Goal: Information Seeking & Learning: Find specific page/section

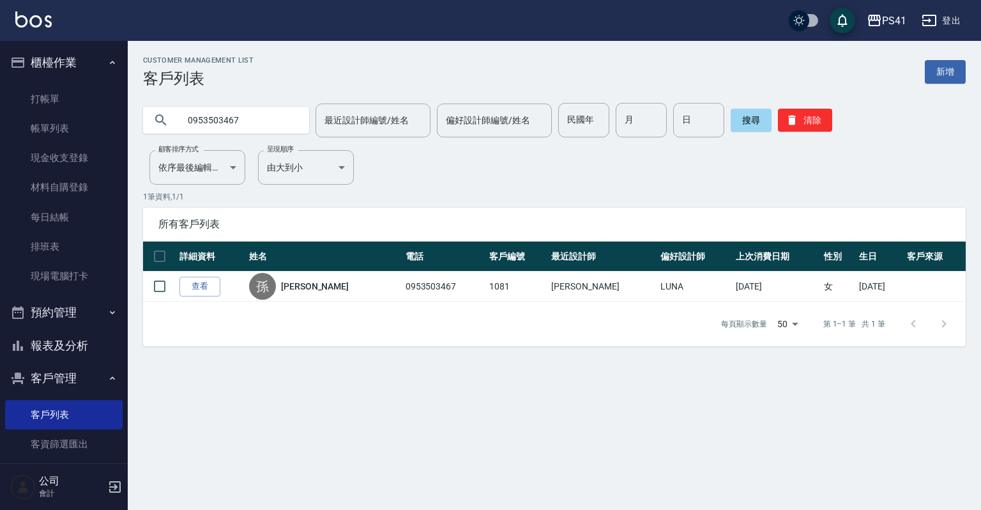
click at [82, 341] on button "報表及分析" at bounding box center [63, 345] width 117 height 33
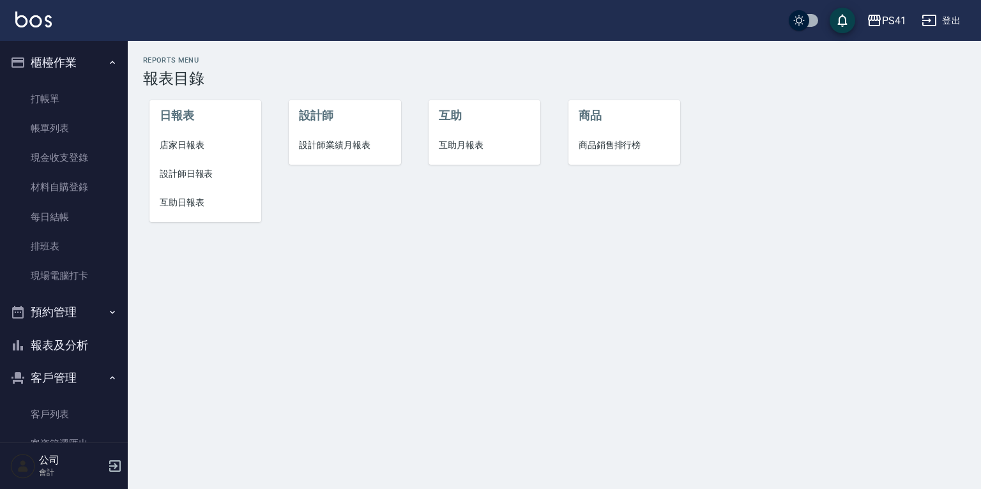
click at [202, 205] on span "互助日報表" at bounding box center [205, 202] width 91 height 13
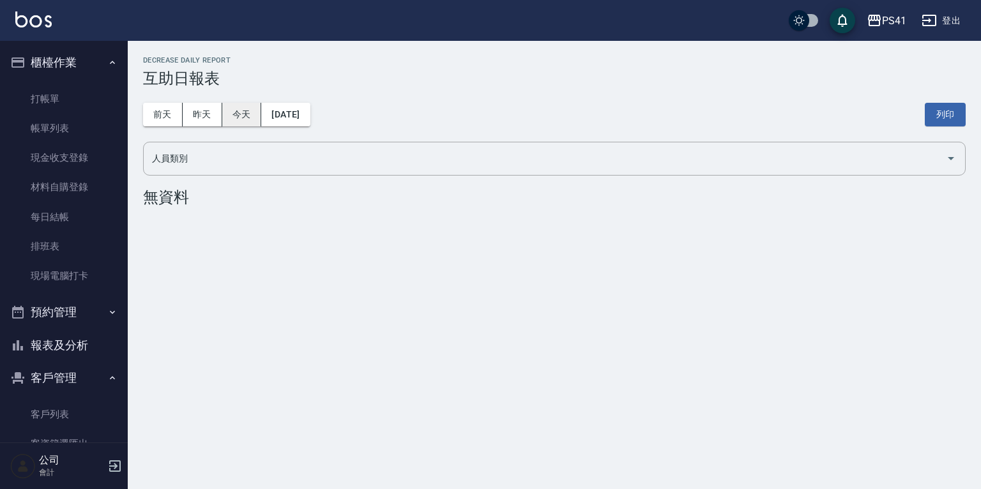
click at [225, 122] on button "今天" at bounding box center [242, 115] width 40 height 24
click at [73, 281] on link "現場電腦打卡" at bounding box center [63, 275] width 117 height 29
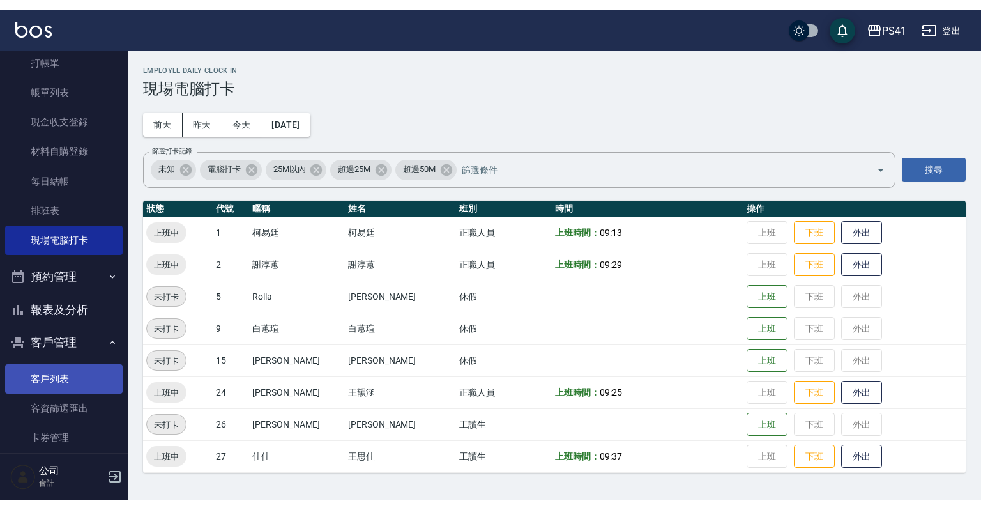
scroll to position [98, 0]
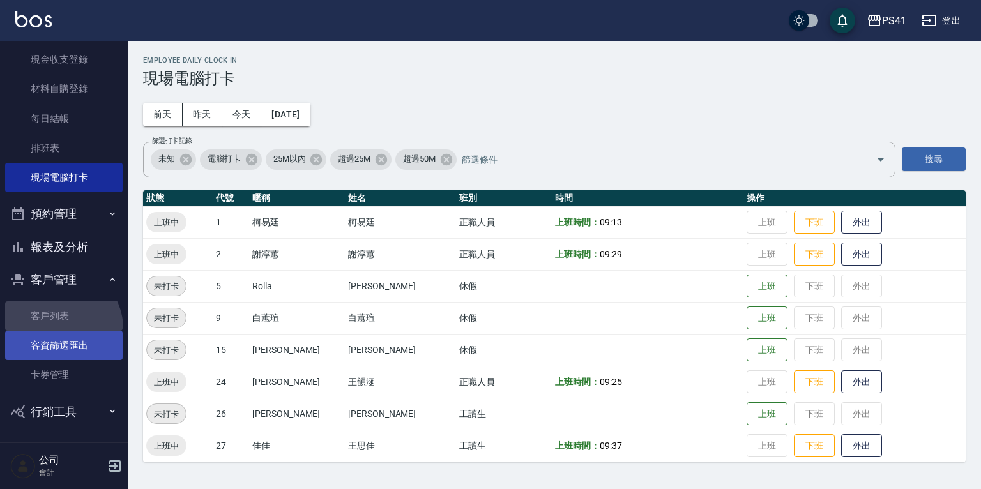
drag, startPoint x: 57, startPoint y: 328, endPoint x: 59, endPoint y: 349, distance: 20.5
click at [59, 328] on link "客戶列表" at bounding box center [63, 315] width 117 height 29
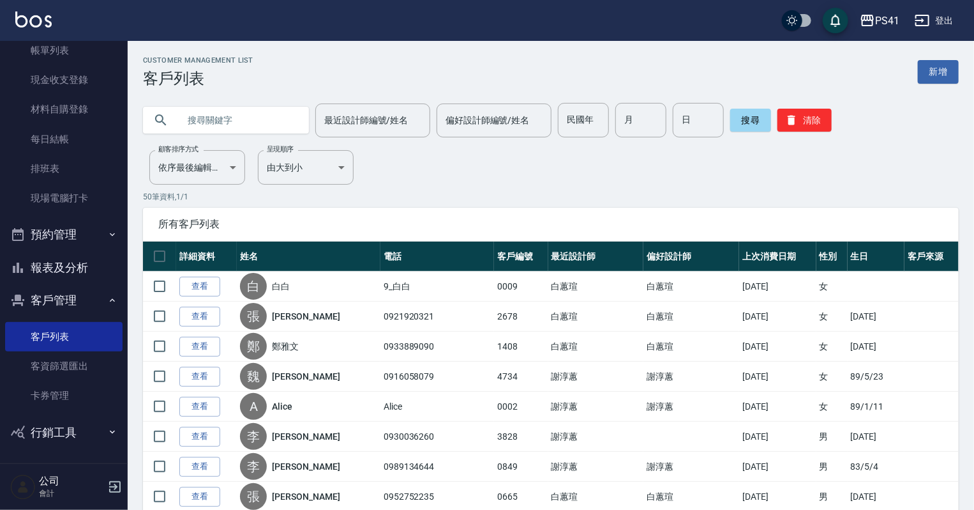
click at [224, 119] on input "text" at bounding box center [239, 120] width 120 height 34
type input "[PERSON_NAME]"
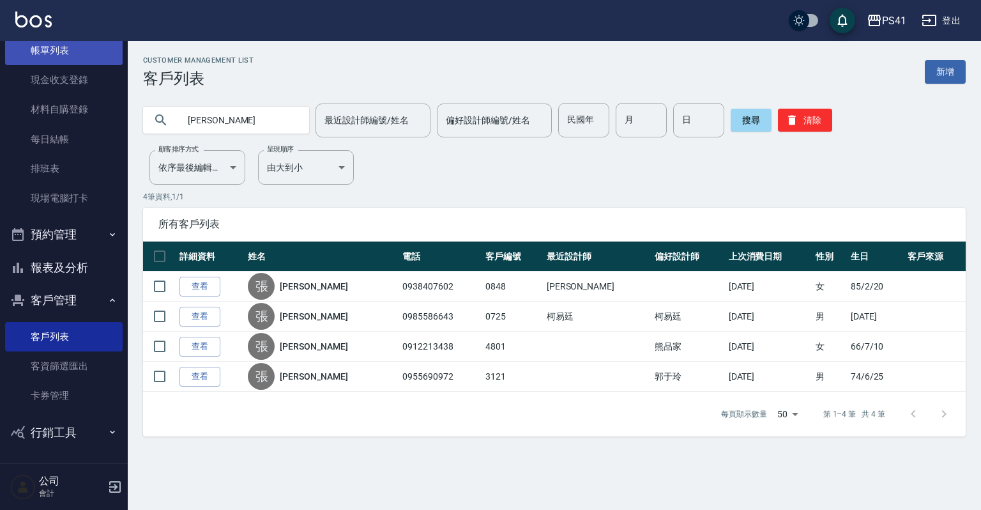
drag, startPoint x: 260, startPoint y: 125, endPoint x: 24, endPoint y: 50, distance: 247.2
click at [24, 50] on div "PS41 登出 櫃檯作業 打帳單 帳單列表 現金收支登錄 材料自購登錄 每日結帳 排班表 現場電腦打卡 預約管理 預約管理 單日預約紀錄 單週預約紀錄 報表及…" at bounding box center [490, 255] width 981 height 510
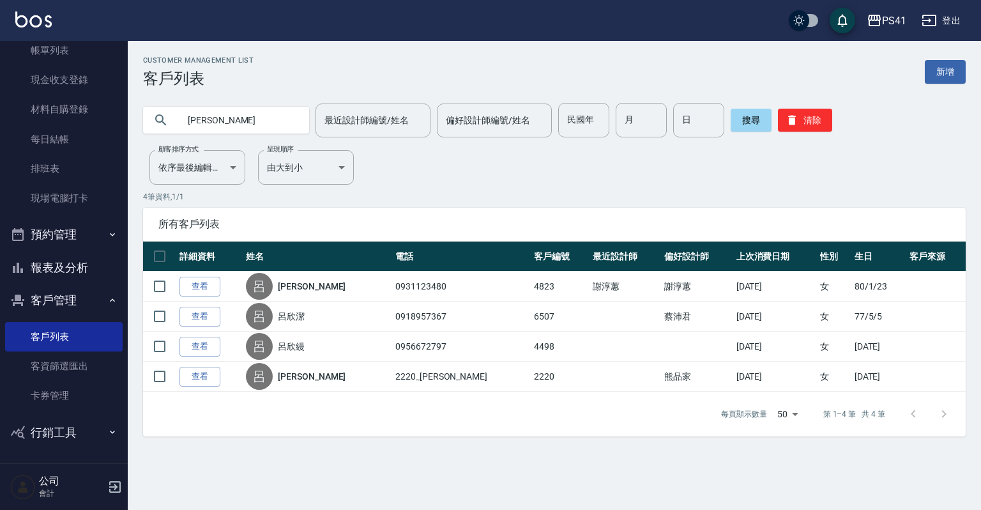
drag, startPoint x: 174, startPoint y: 116, endPoint x: 0, endPoint y: 114, distance: 173.7
click at [0, 142] on div "PS41 登出 櫃檯作業 打帳單 帳單列表 現金收支登錄 材料自購登錄 每日結帳 排班表 現場電腦打卡 預約管理 預約管理 單日預約紀錄 單週預約紀錄 報表及…" at bounding box center [490, 255] width 981 height 510
click at [257, 130] on input "[PERSON_NAME]" at bounding box center [239, 120] width 120 height 34
type input "呂"
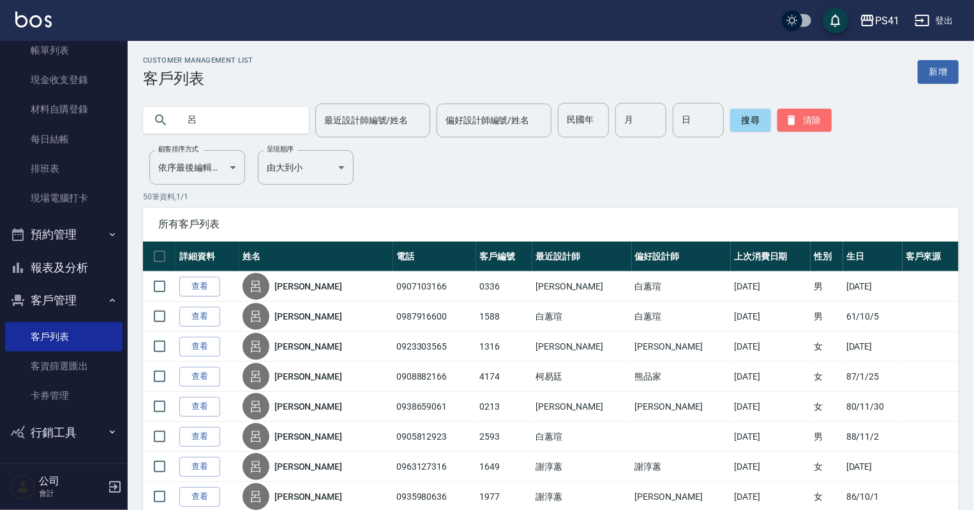
drag, startPoint x: 817, startPoint y: 127, endPoint x: 767, endPoint y: 147, distance: 53.2
click at [814, 127] on button "清除" at bounding box center [805, 120] width 54 height 23
